Goal: Answer question/provide support: Share knowledge or assist other users

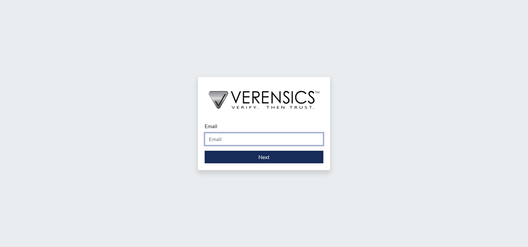
click at [229, 135] on input "Email" at bounding box center [264, 139] width 119 height 13
type input "[PERSON_NAME][EMAIL_ADDRESS][PERSON_NAME][DOMAIN_NAME]"
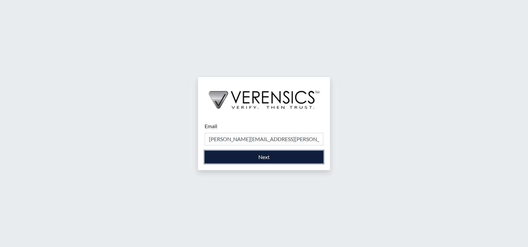
click at [242, 160] on button "Next" at bounding box center [264, 157] width 119 height 13
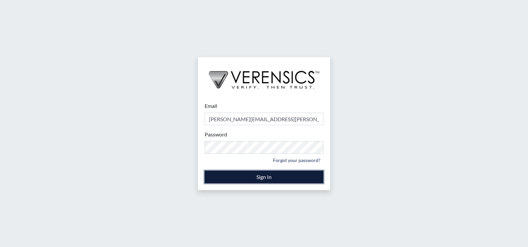
click at [236, 178] on button "Sign In" at bounding box center [264, 177] width 119 height 13
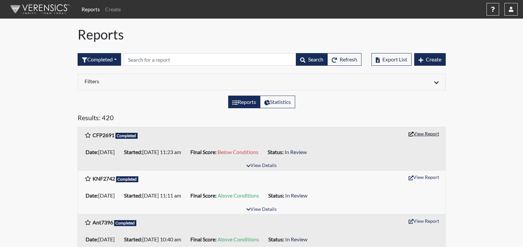
click at [422, 132] on button "View Report" at bounding box center [424, 133] width 36 height 10
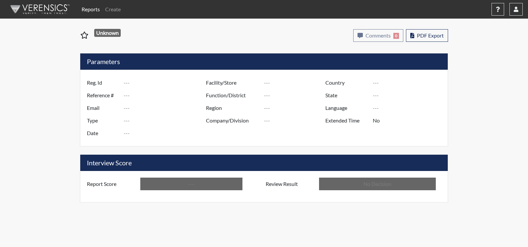
type input "CFP2691"
type input "51146"
type input "---"
type input "Corrections Pre-Employment"
type input "[DATE]"
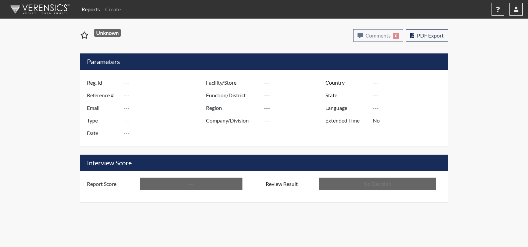
type input "[PERSON_NAME]"
type input "[GEOGRAPHIC_DATA]"
type input "[US_STATE]"
type input "English"
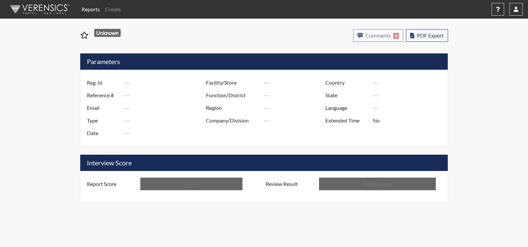
type input "Below Conditions"
type input "In Review"
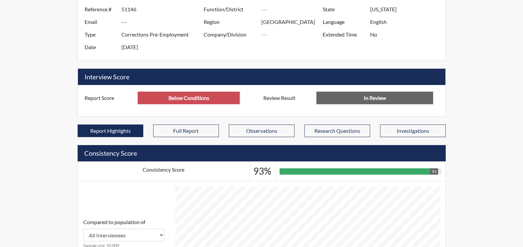
scroll to position [263, 0]
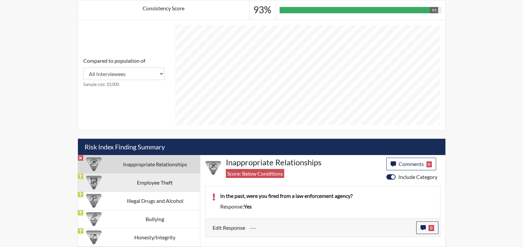
click at [144, 185] on td "Employee Theft" at bounding box center [155, 182] width 90 height 18
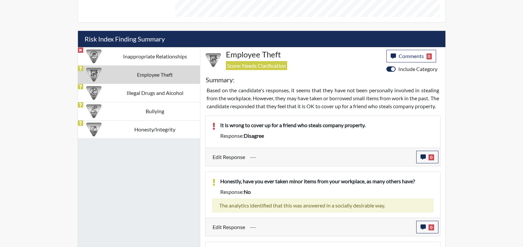
scroll to position [396, 0]
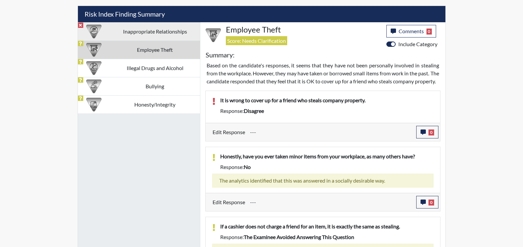
click at [173, 30] on td "Inappropriate Relationships" at bounding box center [155, 31] width 90 height 18
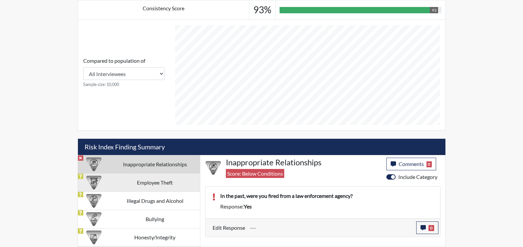
click at [168, 184] on td "Employee Theft" at bounding box center [155, 182] width 90 height 18
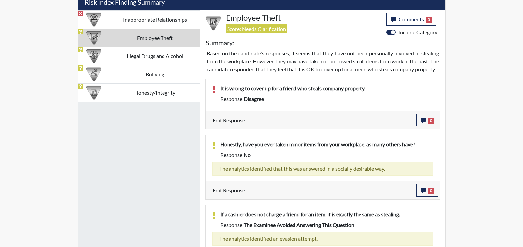
scroll to position [396, 0]
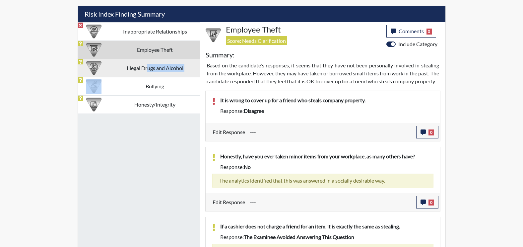
drag, startPoint x: 146, startPoint y: 81, endPoint x: 148, endPoint y: 73, distance: 7.8
click at [148, 73] on tbody "Inappropriate Relationships Employee Theft Illegal Drugs and Alcohol Bullying H…" at bounding box center [139, 67] width 122 height 91
drag, startPoint x: 148, startPoint y: 73, endPoint x: 152, endPoint y: 67, distance: 7.0
click at [152, 67] on td "Illegal Drugs and Alcohol" at bounding box center [155, 68] width 90 height 18
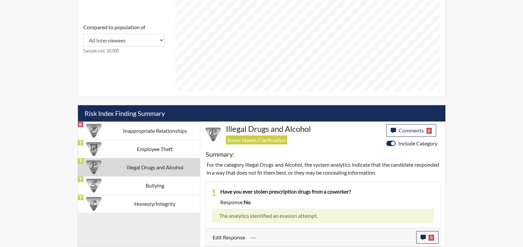
click at [157, 186] on td "Bullying" at bounding box center [155, 185] width 90 height 18
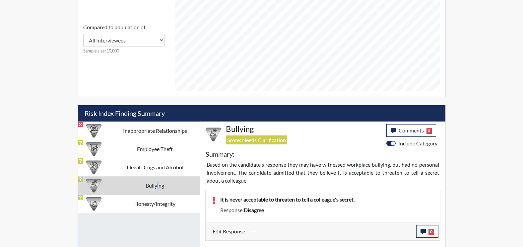
scroll to position [396, 0]
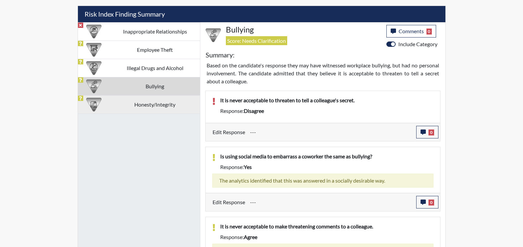
drag, startPoint x: 157, startPoint y: 186, endPoint x: 130, endPoint y: 107, distance: 84.1
click at [130, 107] on td "Honesty/Integrity" at bounding box center [155, 104] width 90 height 18
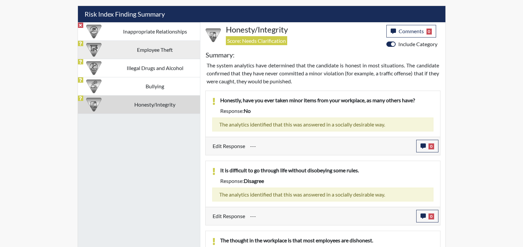
click at [159, 58] on td "Employee Theft" at bounding box center [155, 49] width 90 height 18
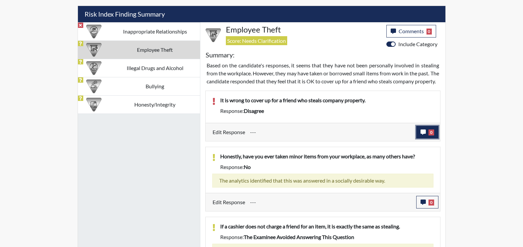
click at [418, 138] on button "0" at bounding box center [427, 132] width 22 height 13
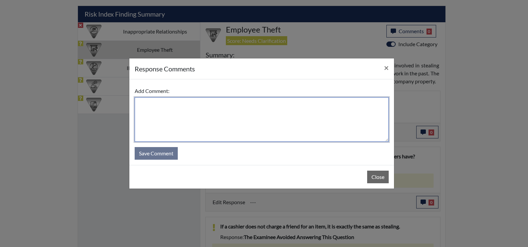
click at [168, 104] on textarea at bounding box center [262, 119] width 254 height 44
click at [156, 105] on textarea "he agree it is wrong" at bounding box center [262, 119] width 254 height 44
type textarea "he agrees it is wrong"
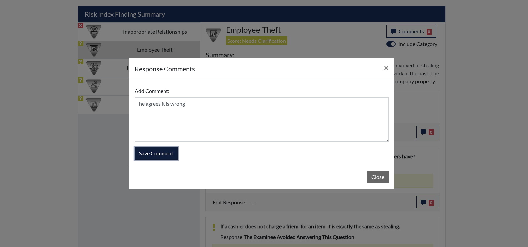
click at [165, 153] on button "Save Comment" at bounding box center [156, 153] width 43 height 13
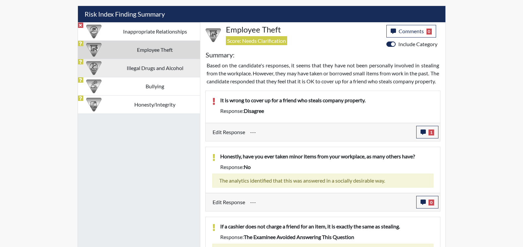
click at [151, 67] on td "Illegal Drugs and Alcohol" at bounding box center [155, 68] width 90 height 18
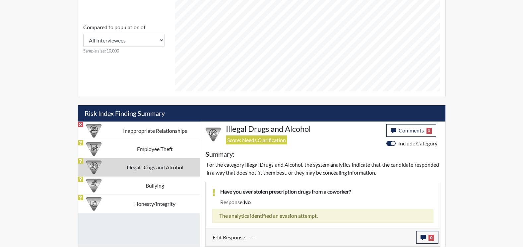
scroll to position [110, 276]
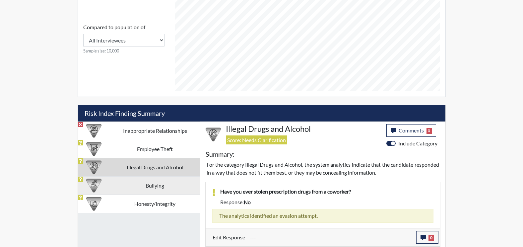
click at [147, 186] on td "Bullying" at bounding box center [155, 185] width 90 height 18
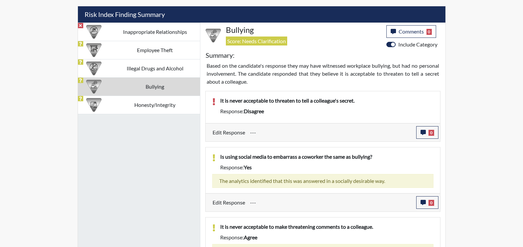
scroll to position [396, 0]
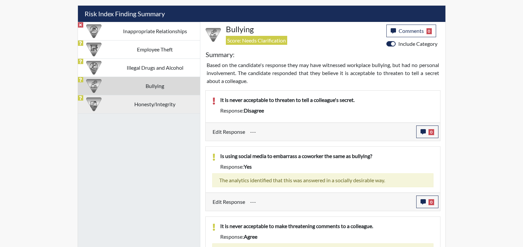
click at [150, 110] on td "Honesty/Integrity" at bounding box center [155, 104] width 90 height 18
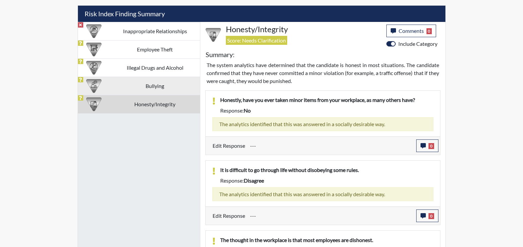
click at [160, 86] on td "Bullying" at bounding box center [155, 86] width 90 height 18
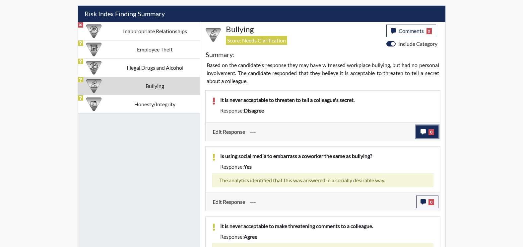
click at [420, 127] on button "0" at bounding box center [427, 131] width 22 height 13
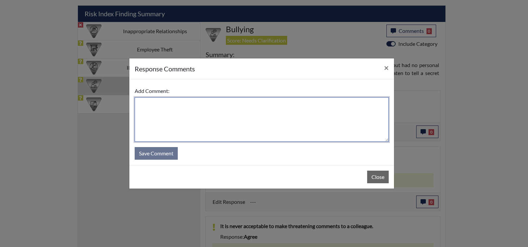
drag, startPoint x: 155, startPoint y: 115, endPoint x: 158, endPoint y: 112, distance: 4.0
click at [158, 113] on textarea at bounding box center [262, 119] width 254 height 44
type textarea "agree"
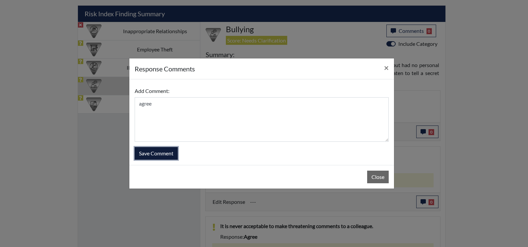
click at [163, 151] on button "Save Comment" at bounding box center [156, 153] width 43 height 13
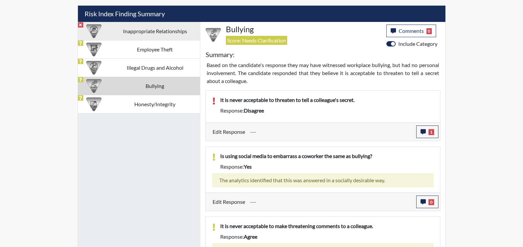
click at [148, 36] on td "Inappropriate Relationships" at bounding box center [155, 31] width 90 height 18
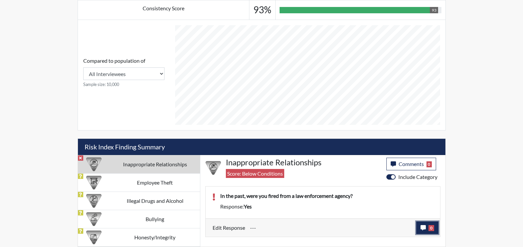
click at [428, 228] on button "0" at bounding box center [427, 227] width 22 height 13
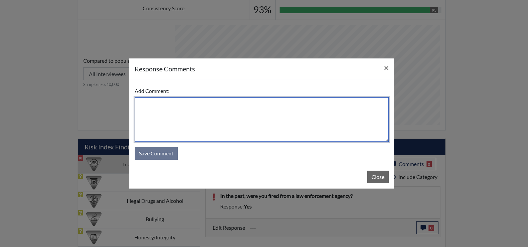
click at [163, 107] on textarea at bounding box center [262, 119] width 254 height 44
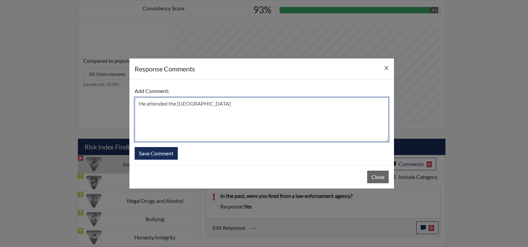
click at [230, 101] on textarea "He attended the [GEOGRAPHIC_DATA]" at bounding box center [262, 119] width 254 height 44
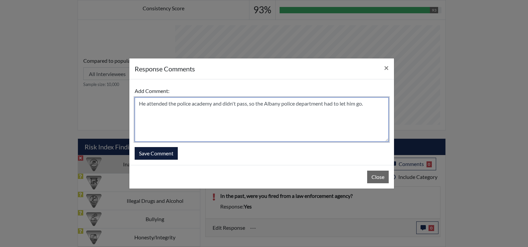
type textarea "He attended the police academy and didn't pass, so the Albany police department…"
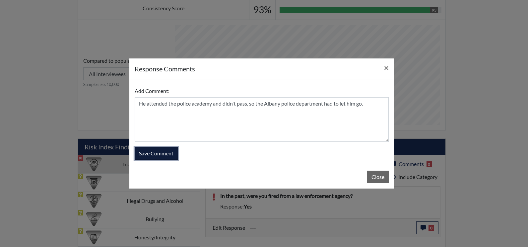
click at [165, 156] on button "Save Comment" at bounding box center [156, 153] width 43 height 13
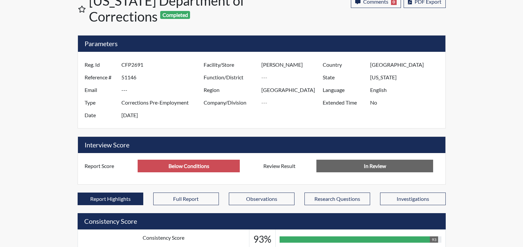
scroll to position [0, 0]
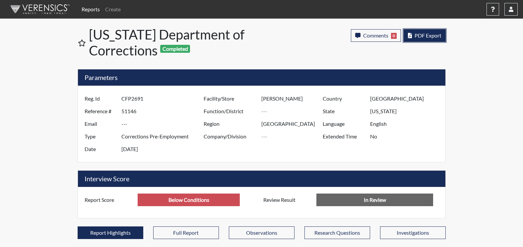
click at [432, 37] on span "PDF Export" at bounding box center [428, 35] width 27 height 6
